Goal: Communication & Community: Ask a question

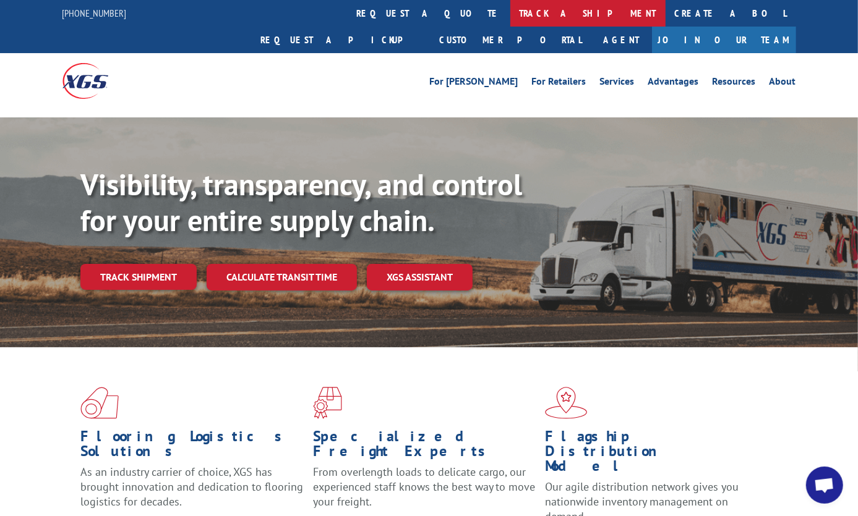
click at [510, 12] on link "track a shipment" at bounding box center [587, 13] width 155 height 27
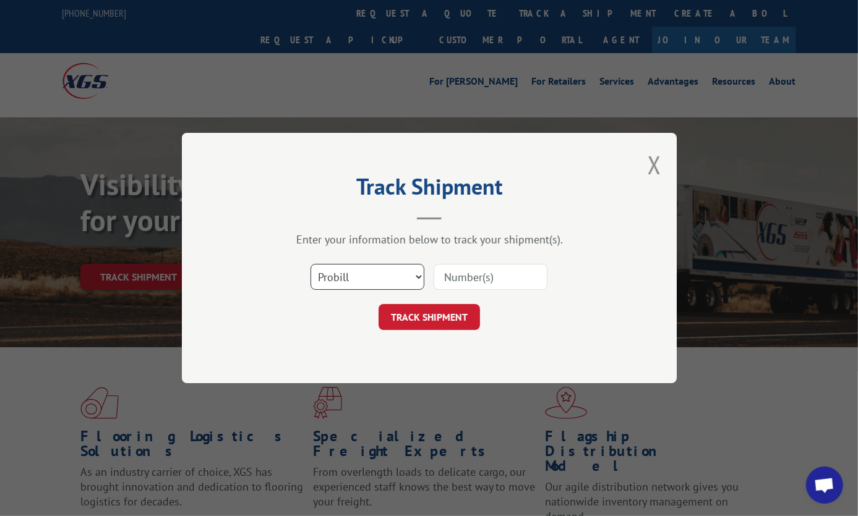
click at [408, 269] on select "Select category... Probill BOL PO" at bounding box center [367, 277] width 114 height 26
select select "po"
click at [310, 264] on select "Select category... Probill BOL PO" at bounding box center [367, 277] width 114 height 26
drag, startPoint x: 487, startPoint y: 272, endPoint x: 489, endPoint y: 293, distance: 21.1
click at [487, 272] on input at bounding box center [491, 277] width 114 height 26
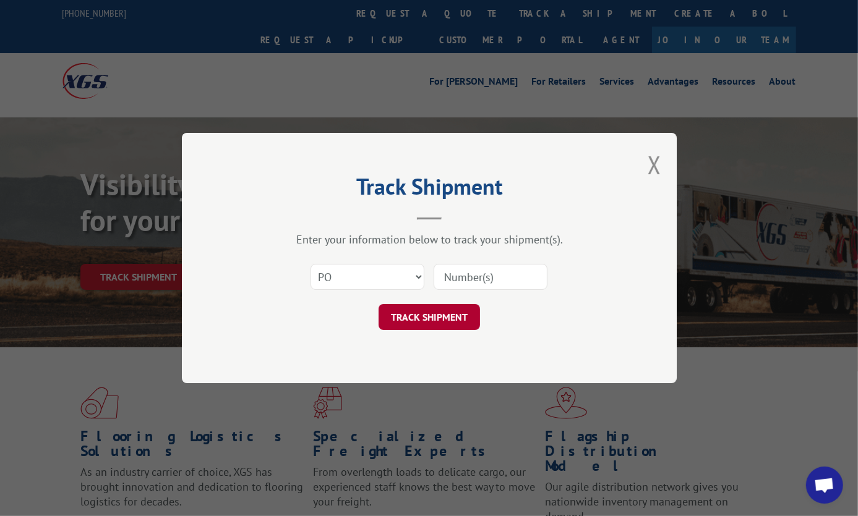
paste input "ENG84343REP"
type input "ENG84343REP"
click at [448, 320] on button "TRACK SHIPMENT" at bounding box center [429, 317] width 101 height 26
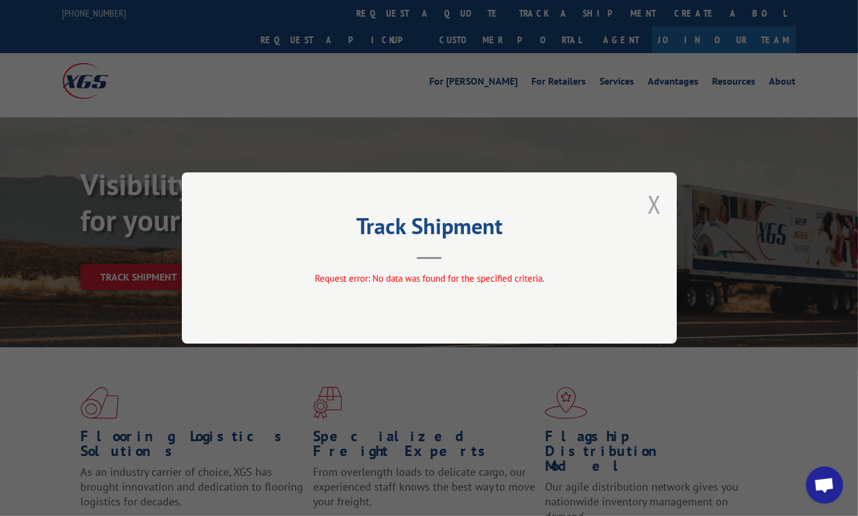
click at [650, 207] on button "Close modal" at bounding box center [655, 204] width 14 height 33
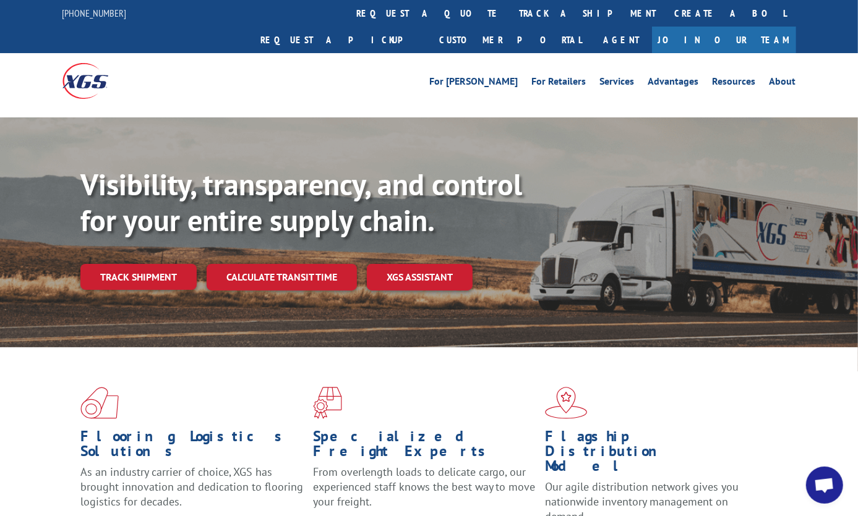
click at [510, 13] on link "track a shipment" at bounding box center [587, 13] width 155 height 27
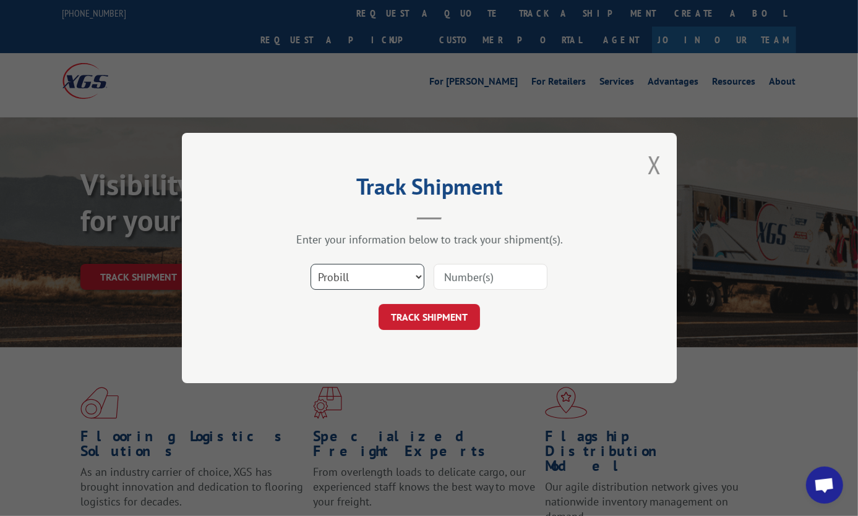
click at [396, 281] on select "Select category... Probill BOL PO" at bounding box center [367, 277] width 114 height 26
select select "bol"
click at [310, 264] on select "Select category... Probill BOL PO" at bounding box center [367, 277] width 114 height 26
click at [488, 273] on input at bounding box center [491, 277] width 114 height 26
paste input "7059542"
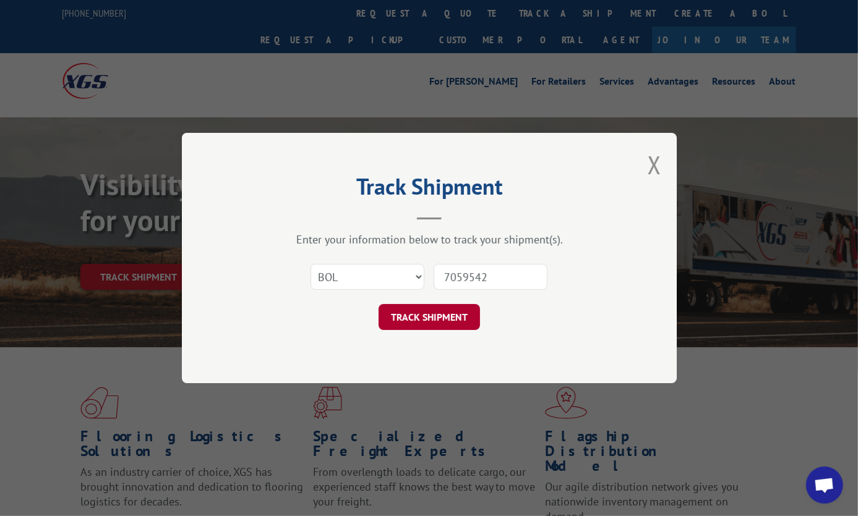
type input "7059542"
click at [426, 320] on button "TRACK SHIPMENT" at bounding box center [429, 317] width 101 height 26
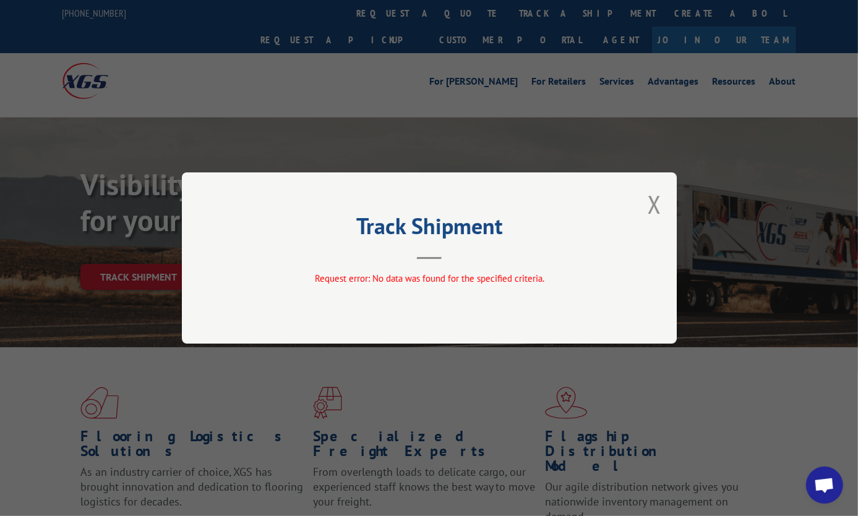
click at [656, 204] on button "Close modal" at bounding box center [655, 204] width 14 height 33
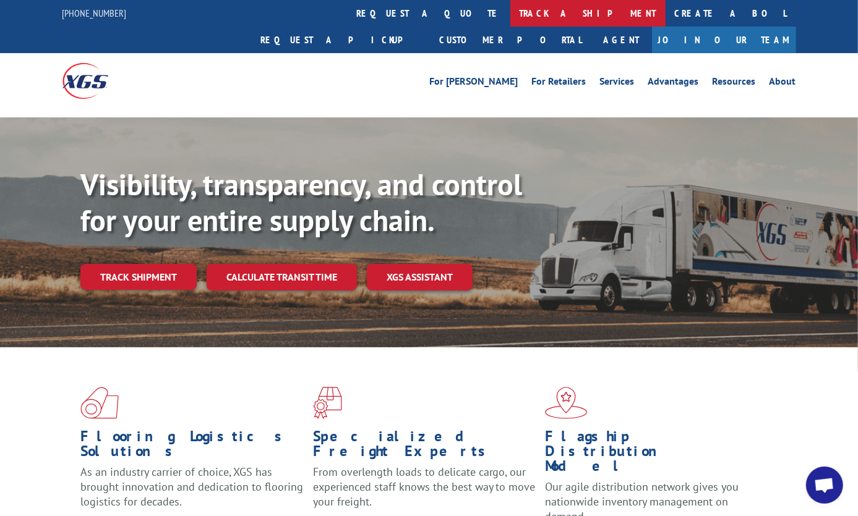
click at [510, 12] on link "track a shipment" at bounding box center [587, 13] width 155 height 27
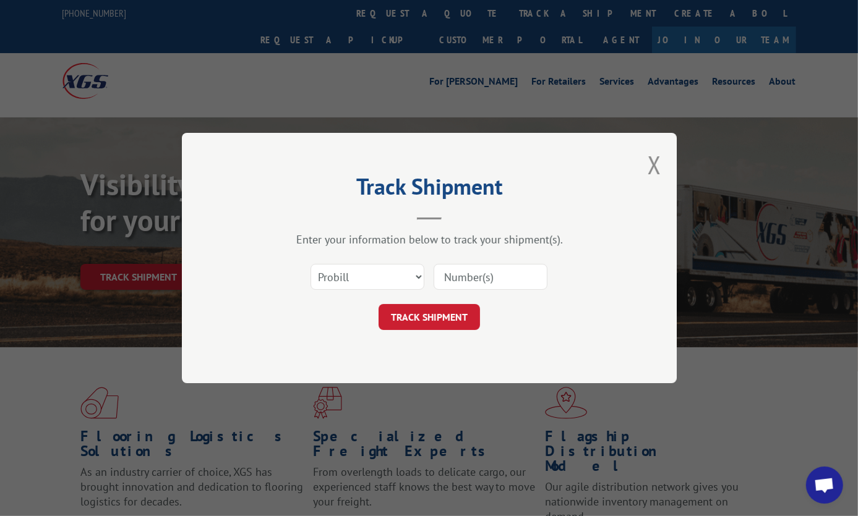
click at [468, 275] on input at bounding box center [491, 277] width 114 height 26
paste input "17479060"
type input "17479060"
click at [445, 319] on button "TRACK SHIPMENT" at bounding box center [429, 317] width 101 height 26
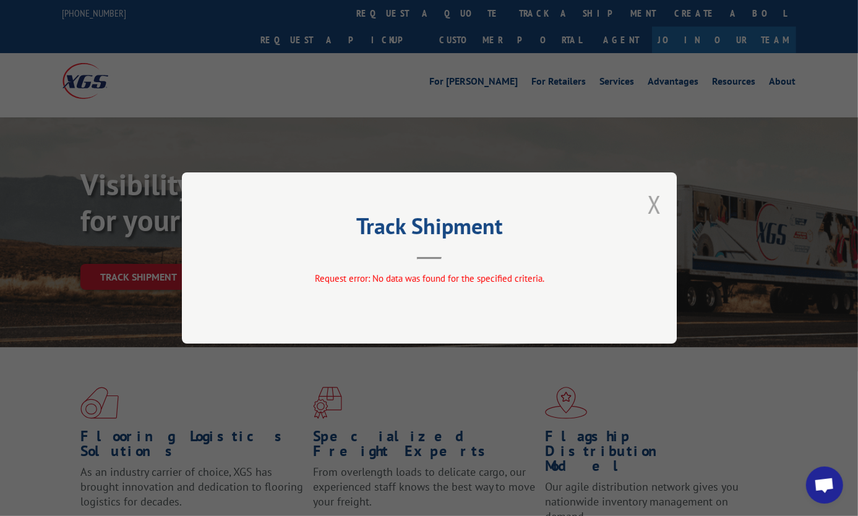
click at [656, 202] on button "Close modal" at bounding box center [655, 204] width 14 height 33
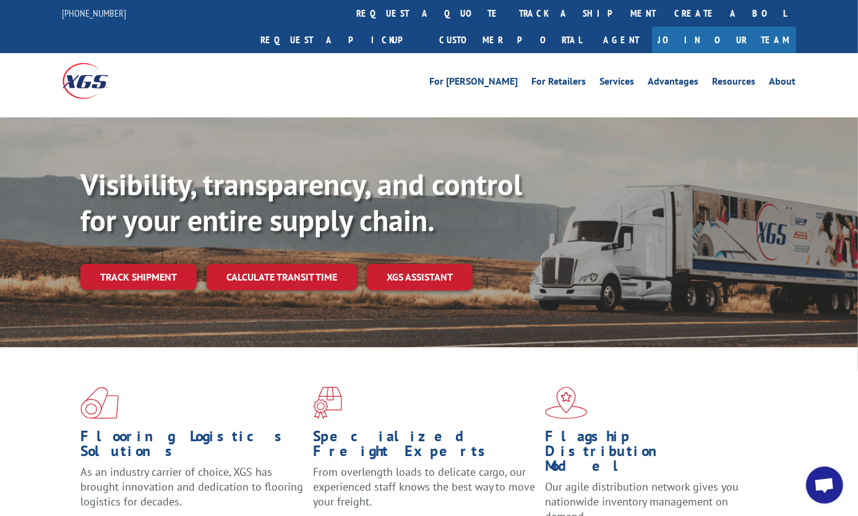
click at [818, 482] on span "Open chat" at bounding box center [824, 486] width 20 height 17
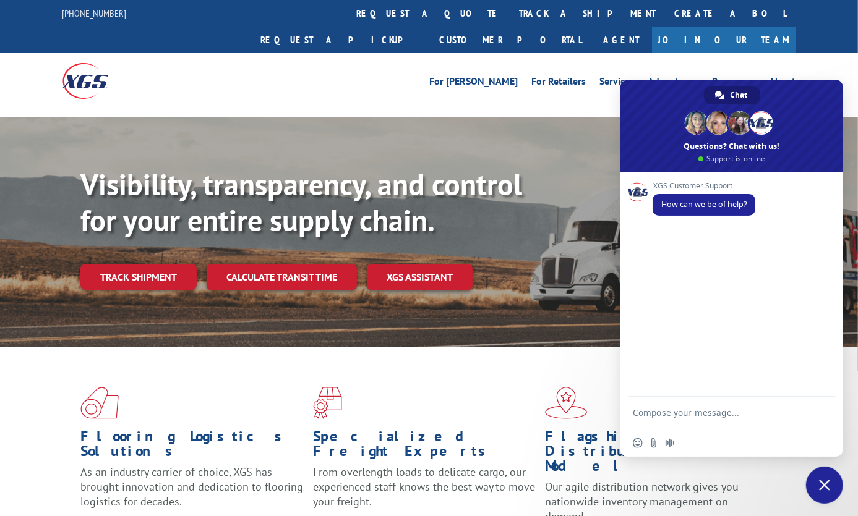
click at [756, 414] on textarea "Compose your message..." at bounding box center [718, 419] width 171 height 22
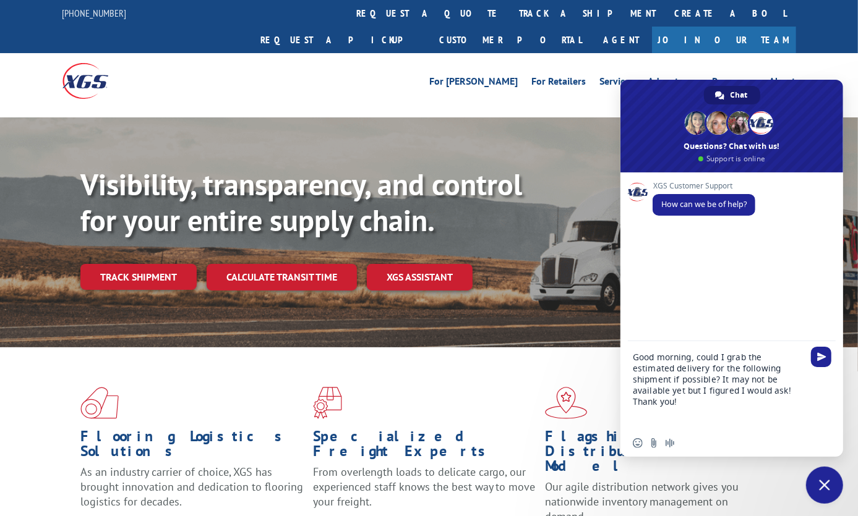
click at [770, 392] on textarea "Good morning, could I grab the estimated delivery for the following shipment if…" at bounding box center [718, 391] width 171 height 78
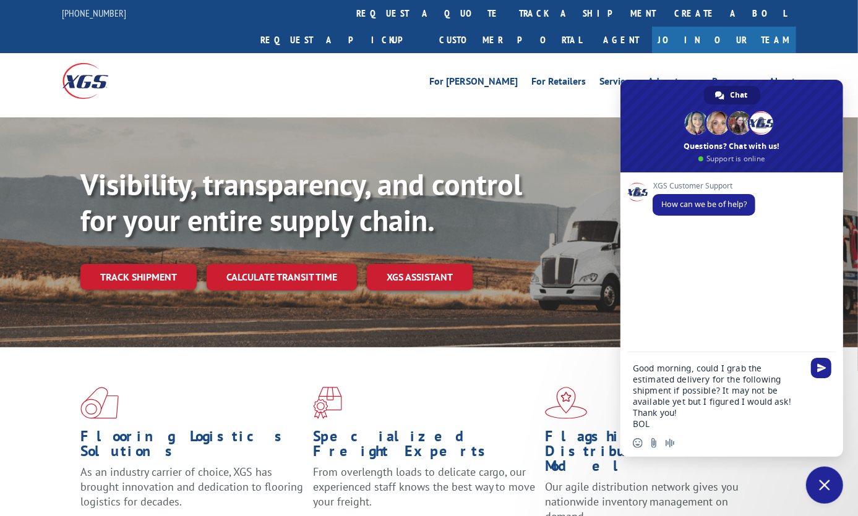
paste textarea "7059542"
click at [708, 411] on textarea "Good morning, could I grab the estimated delivery for the following shipment if…" at bounding box center [718, 396] width 171 height 67
paste textarea "17479060"
type textarea "Good morning, could I grab the estimated delivery for the following shipment if…"
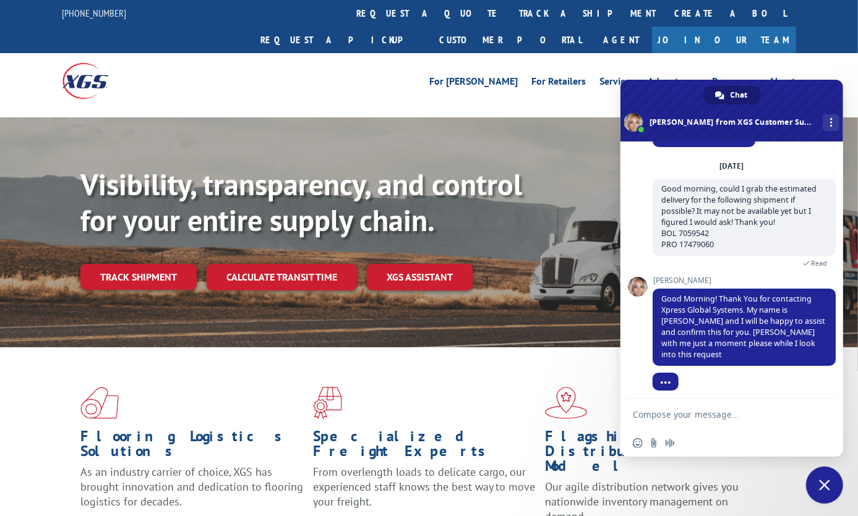
scroll to position [51, 0]
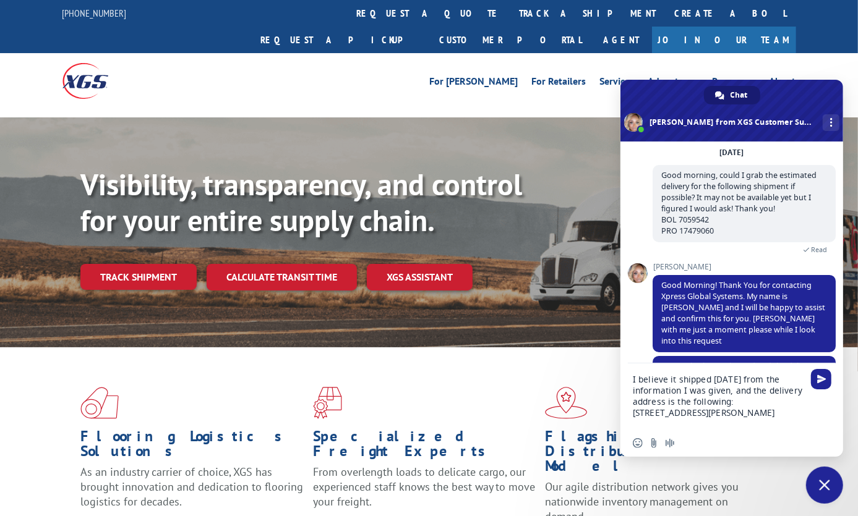
type textarea "I believe it shipped [DATE] from the information I was given, and the delivery …"
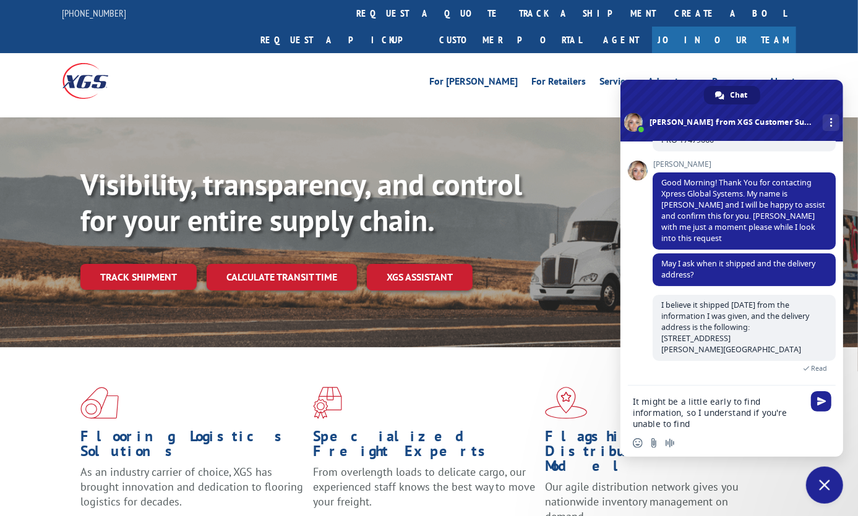
scroll to position [143, 0]
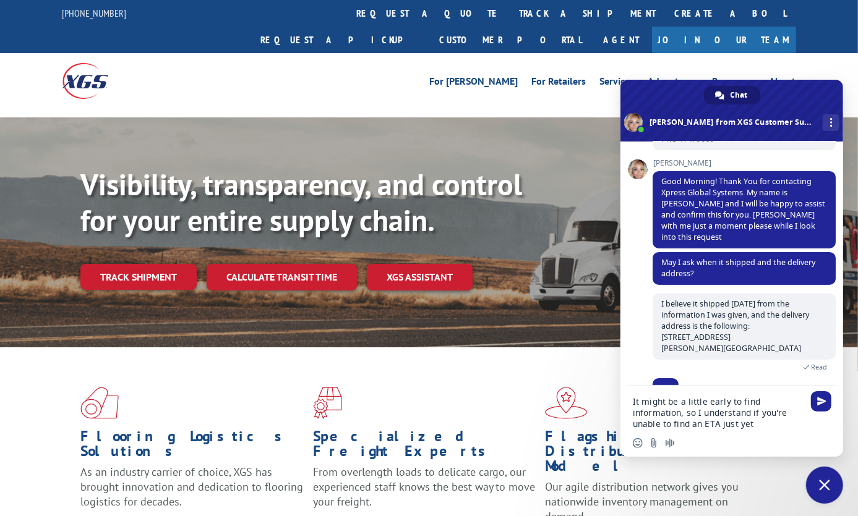
type textarea "It might be a little early to find information, so I understand if you're unabl…"
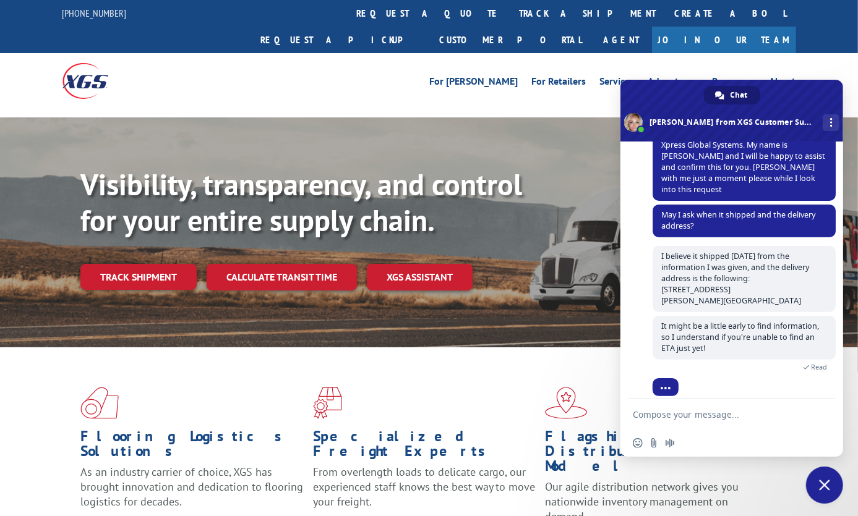
scroll to position [203, 0]
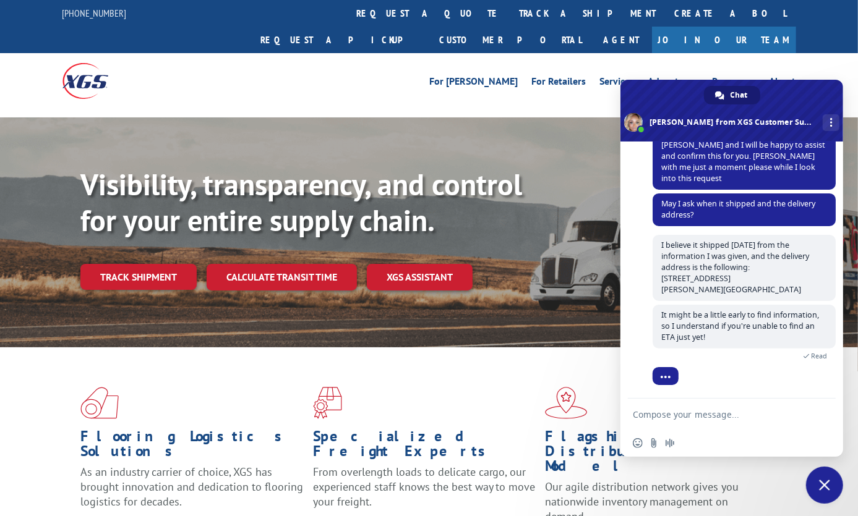
click at [609, 299] on div "Visibility, transparency, and control for your entire supply chain. Track shipm…" at bounding box center [468, 253] width 777 height 173
click at [542, 291] on div "Visibility, transparency, and control for your entire supply chain. Track shipm…" at bounding box center [468, 253] width 777 height 173
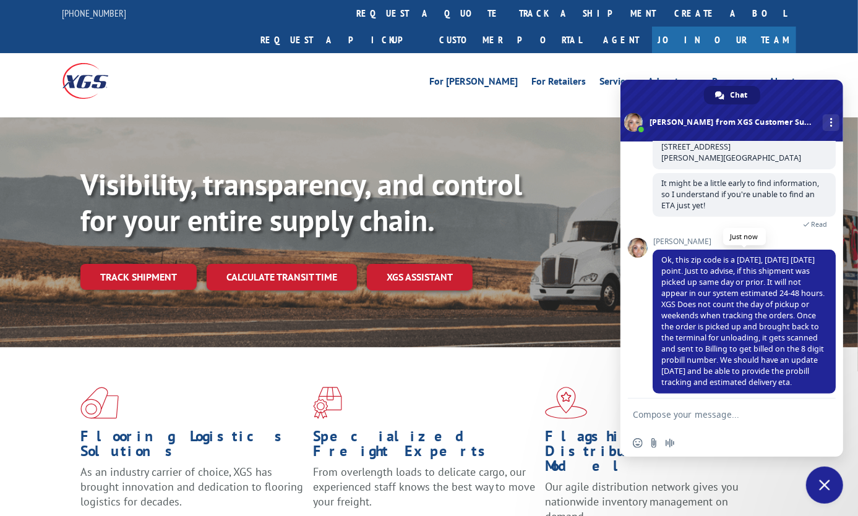
scroll to position [362, 0]
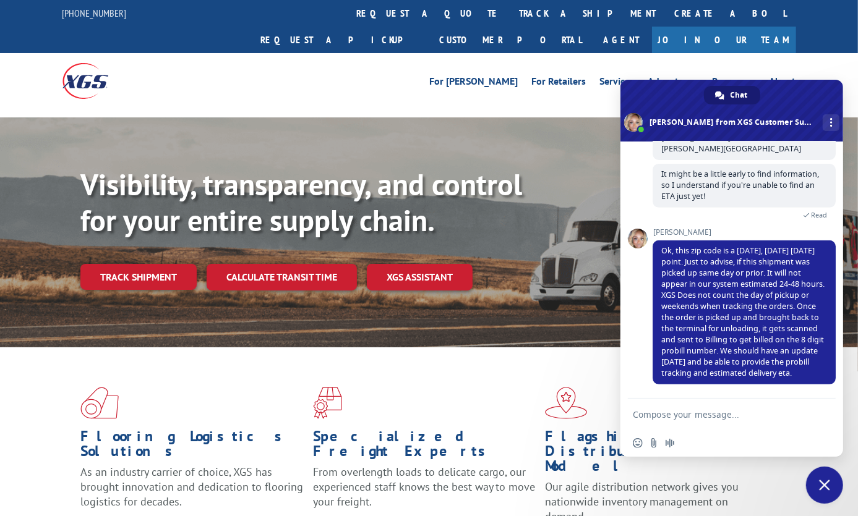
click at [769, 419] on textarea "Compose your message..." at bounding box center [718, 414] width 171 height 11
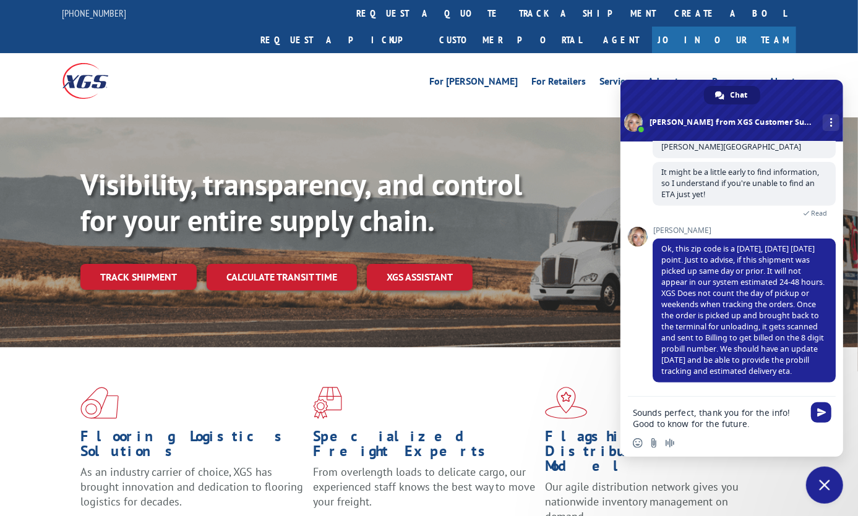
type textarea "Sounds perfect, thank you for the info! Good to know for the future"
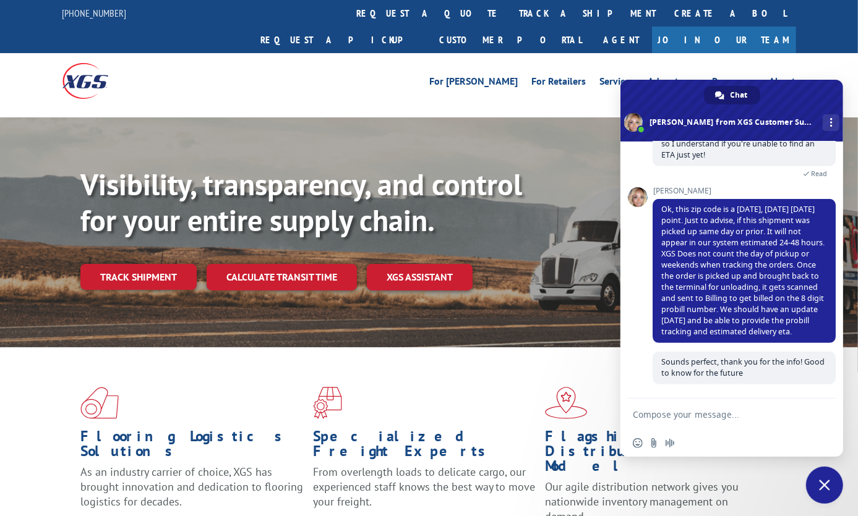
scroll to position [405, 0]
type textarea "Thank you [PERSON_NAME], that's all I needed!"
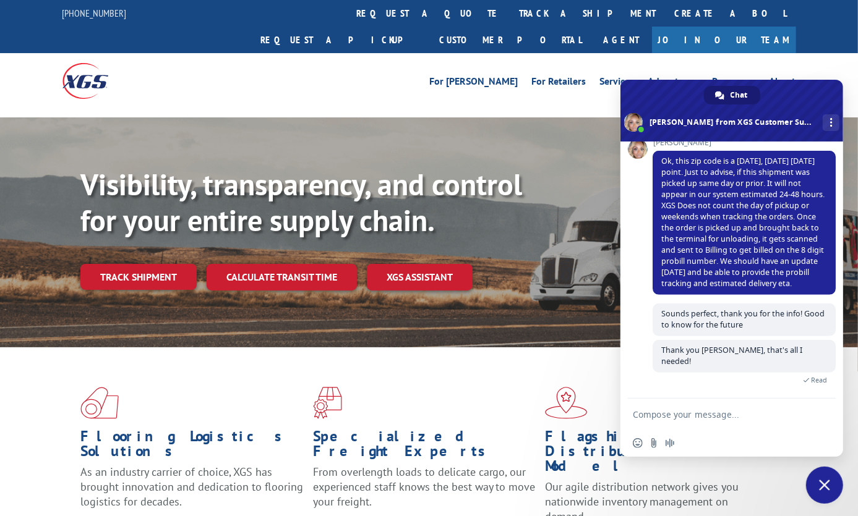
scroll to position [455, 0]
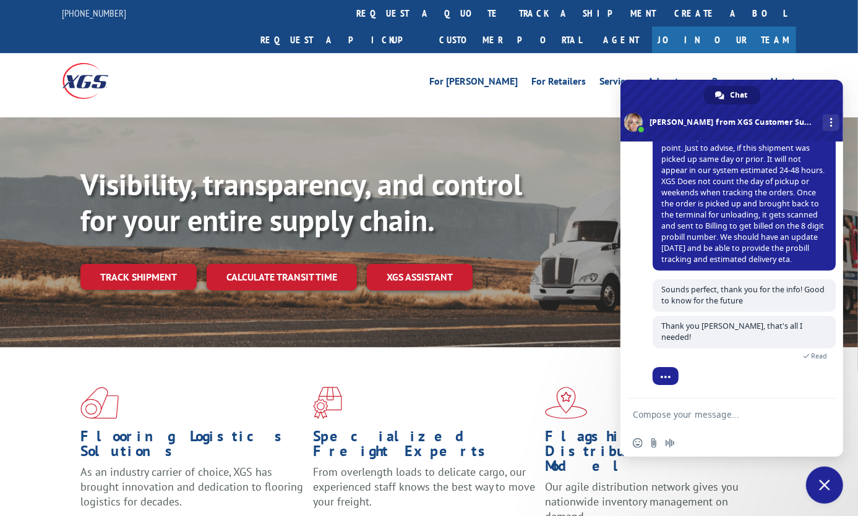
click at [507, 244] on div "Visibility, transparency, and control for your entire supply chain. Track shipm…" at bounding box center [468, 253] width 777 height 173
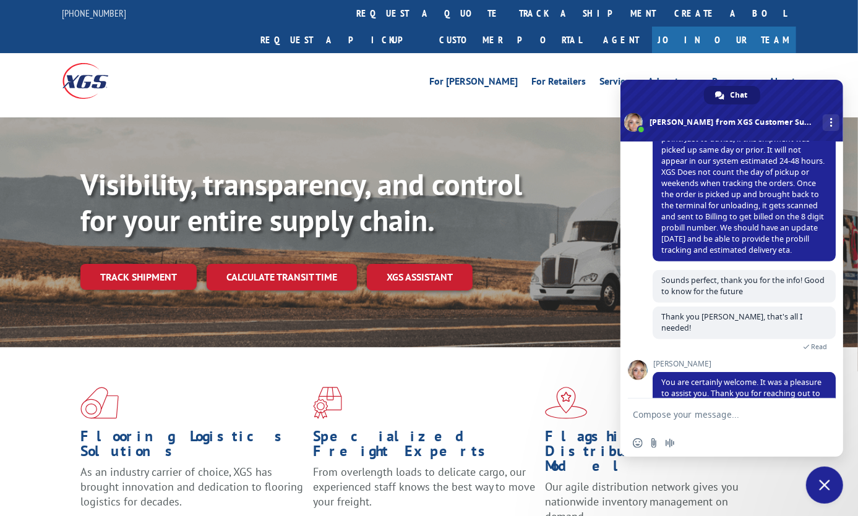
scroll to position [570, 0]
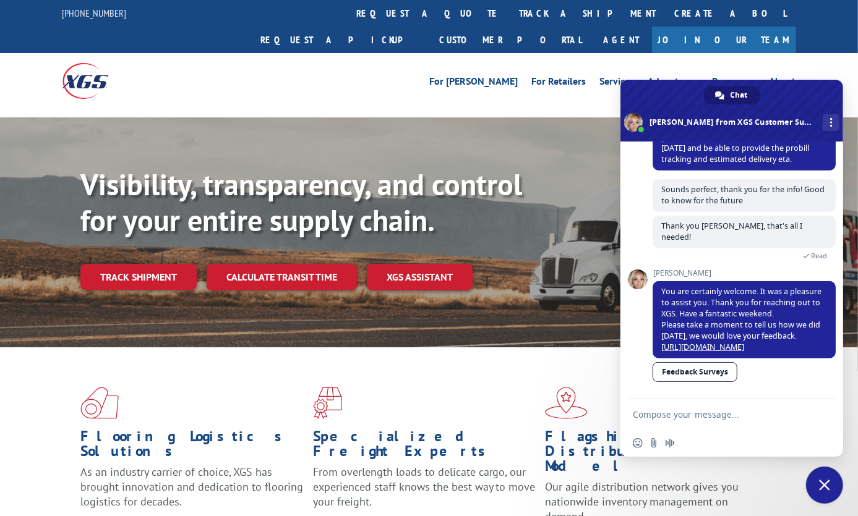
click at [816, 486] on span "Close chat" at bounding box center [824, 485] width 37 height 37
